Goal: Transaction & Acquisition: Register for event/course

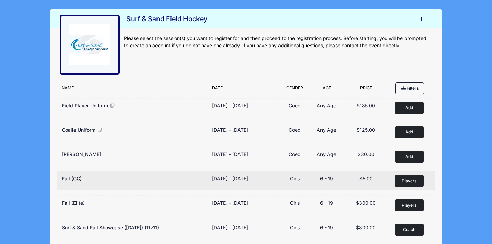
click at [405, 180] on span "Players" at bounding box center [409, 181] width 15 height 6
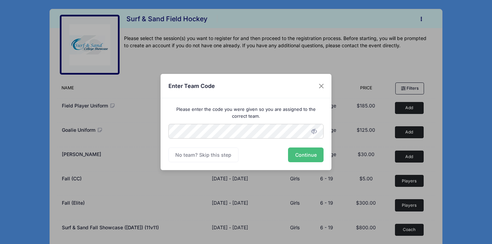
click at [305, 156] on button "Continue" at bounding box center [306, 154] width 36 height 15
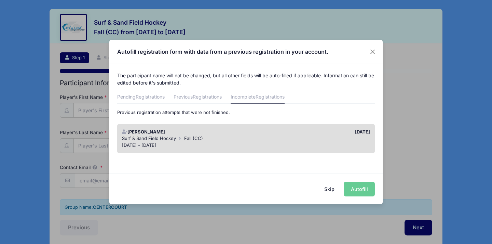
click at [350, 136] on div "Surf & Sand Field Hockey Fall (CC)" at bounding box center [246, 138] width 248 height 7
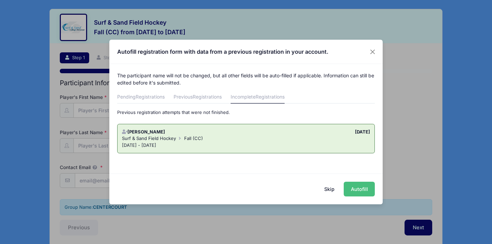
click at [356, 189] on button "Autofill" at bounding box center [359, 189] width 31 height 15
type input "[EMAIL_ADDRESS][DOMAIN_NAME]"
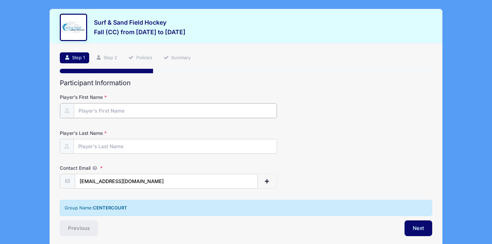
click at [189, 111] on input "Player's First Name" at bounding box center [175, 110] width 203 height 15
type input "Emory"
type input "[PERSON_NAME]"
click at [426, 226] on button "Next" at bounding box center [419, 227] width 28 height 16
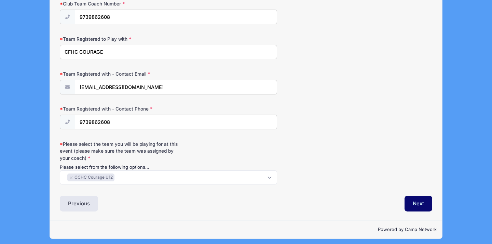
scroll to position [788, 0]
click at [413, 206] on button "Next" at bounding box center [419, 203] width 28 height 16
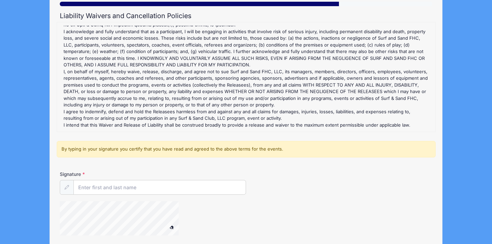
scroll to position [125, 0]
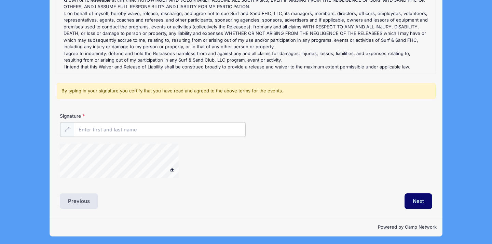
click at [193, 129] on input "Signature" at bounding box center [160, 129] width 172 height 15
click at [166, 171] on div at bounding box center [128, 162] width 137 height 36
type input "[PERSON_NAME]"
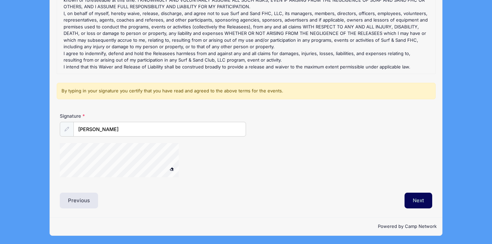
click at [420, 201] on button "Next" at bounding box center [419, 200] width 28 height 16
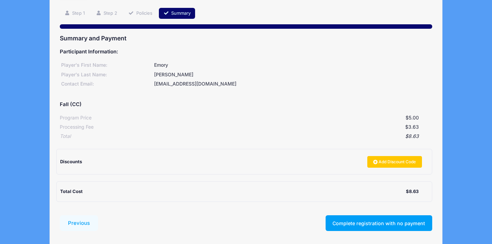
scroll to position [72, 0]
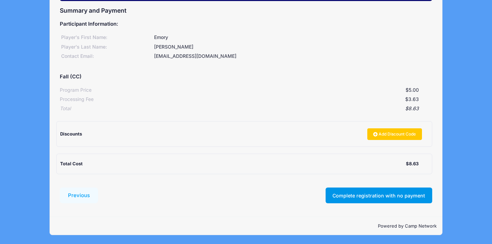
click at [420, 196] on button "Complete registration with no payment" at bounding box center [379, 195] width 107 height 16
